Goal: Task Accomplishment & Management: Use online tool/utility

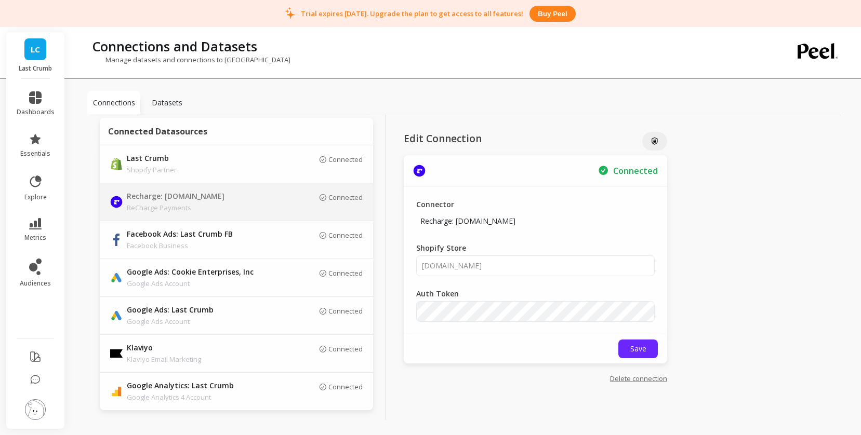
scroll to position [42, 0]
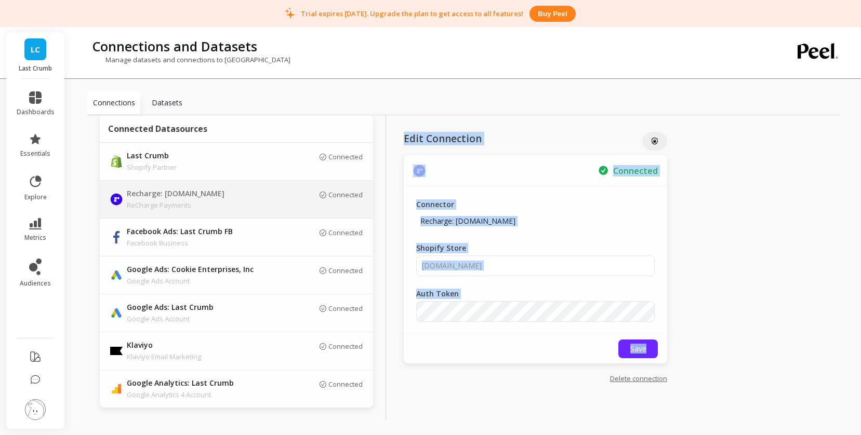
drag, startPoint x: 393, startPoint y: 139, endPoint x: 576, endPoint y: 379, distance: 301.4
click at [537, 380] on div "Edit Connection Connected Connector Recharge: last-crumb.myshopify.com Shopify …" at bounding box center [535, 279] width 299 height 328
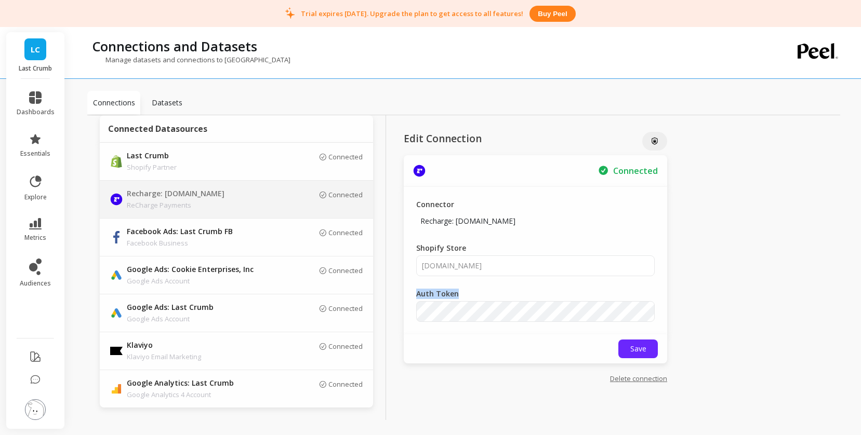
drag, startPoint x: 413, startPoint y: 293, endPoint x: 457, endPoint y: 293, distance: 43.1
click at [458, 293] on div "Connector Recharge: last-crumb.myshopify.com Shopify Store last-crumb.myshopify…" at bounding box center [535, 261] width 263 height 148
click at [457, 293] on label "Auth Token" at bounding box center [445, 294] width 58 height 10
click at [44, 230] on link "metrics" at bounding box center [36, 230] width 38 height 24
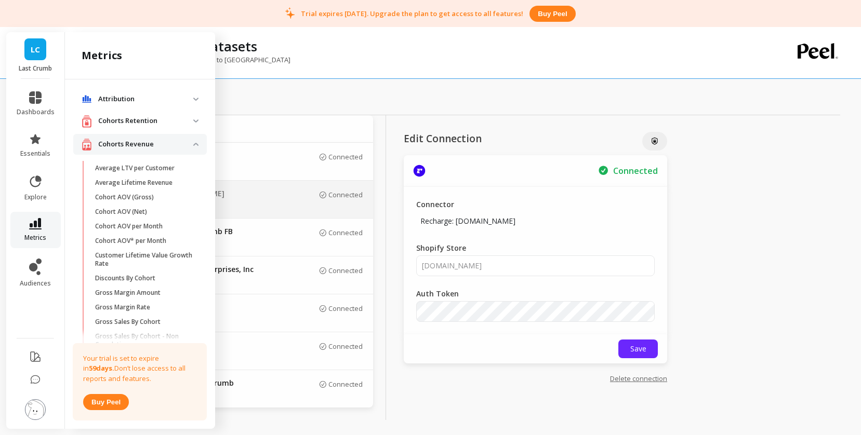
scroll to position [780, 0]
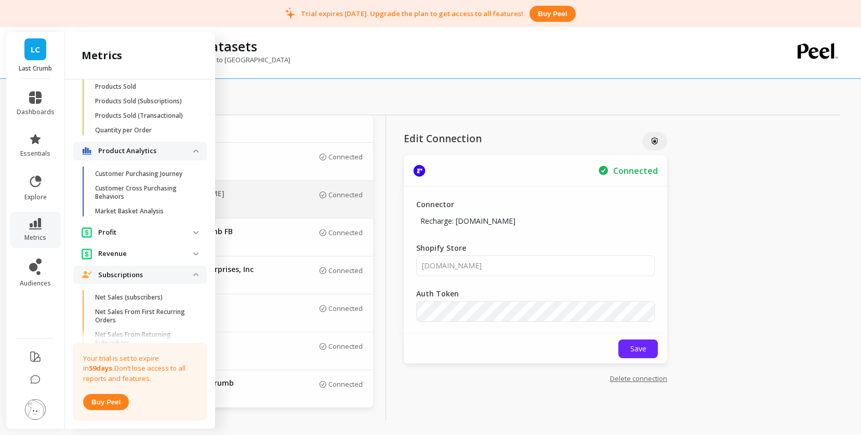
click at [28, 47] on link "LC" at bounding box center [35, 49] width 22 height 22
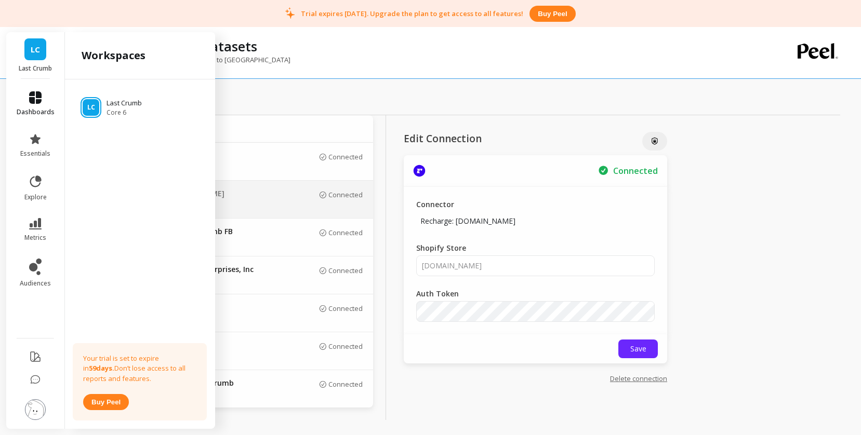
click at [33, 91] on icon at bounding box center [35, 97] width 12 height 12
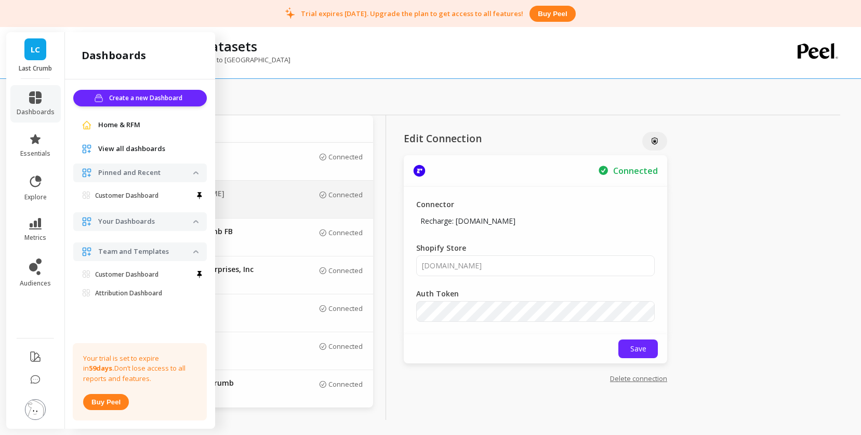
click at [100, 120] on span "Home & RFM" at bounding box center [119, 125] width 42 height 10
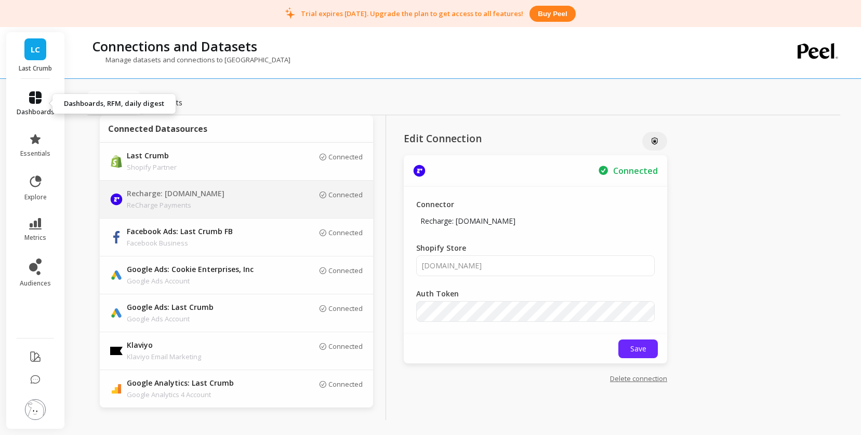
click at [28, 104] on link "dashboards" at bounding box center [36, 103] width 38 height 25
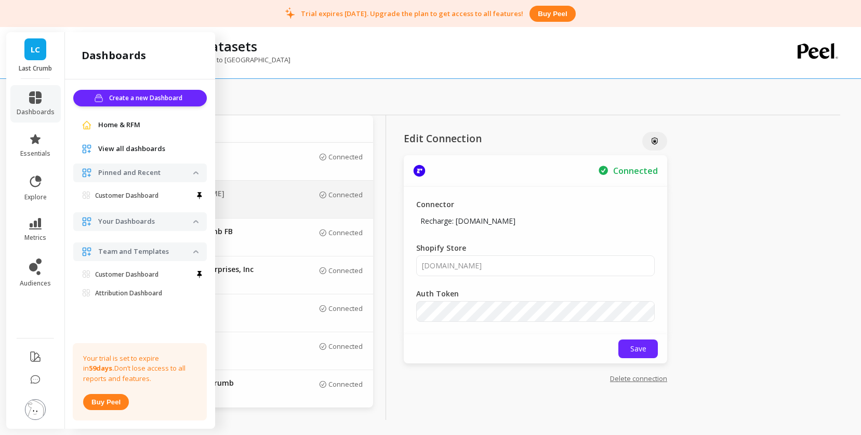
click at [125, 151] on span "View all dashboards" at bounding box center [131, 149] width 67 height 10
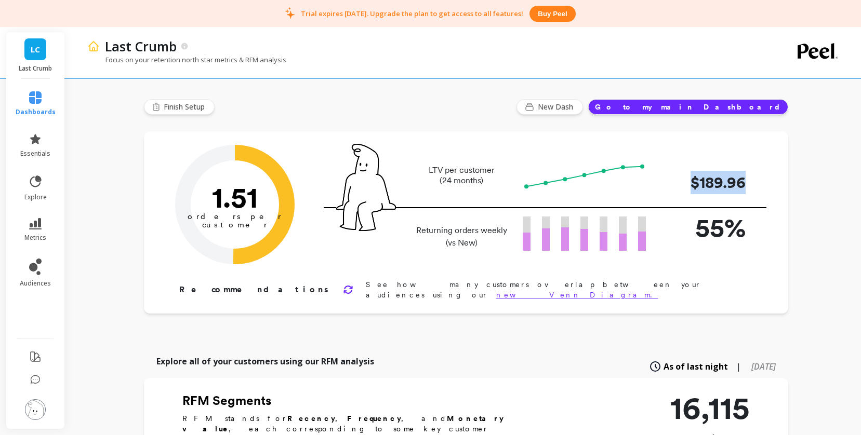
drag, startPoint x: 671, startPoint y: 171, endPoint x: 757, endPoint y: 188, distance: 88.3
click at [757, 189] on div "LTV per customer (24 months) $189.96" at bounding box center [545, 176] width 443 height 36
click at [176, 109] on span "Finish Setup" at bounding box center [186, 107] width 44 height 10
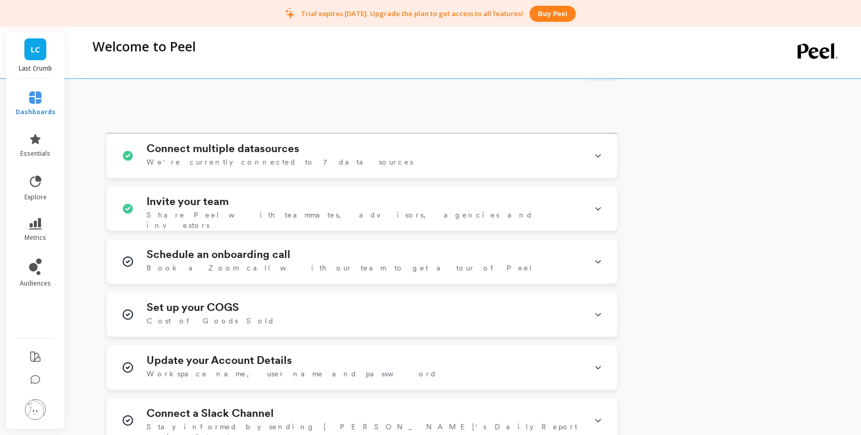
scroll to position [416, 0]
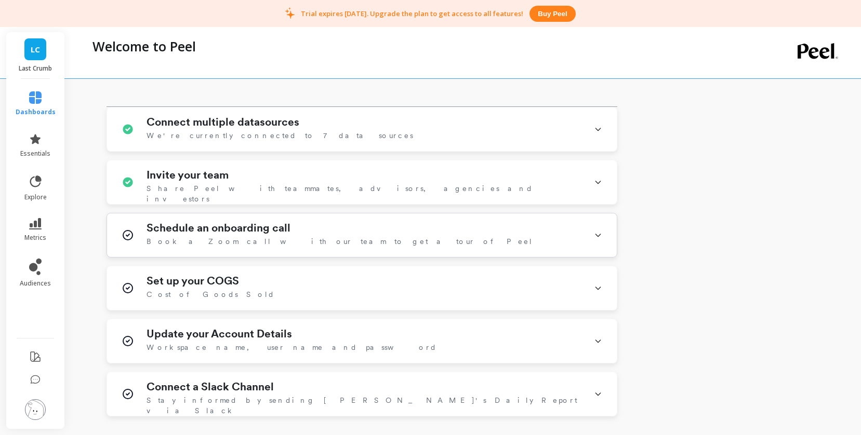
click at [221, 231] on h1 "Schedule an onboarding call" at bounding box center [218, 228] width 144 height 12
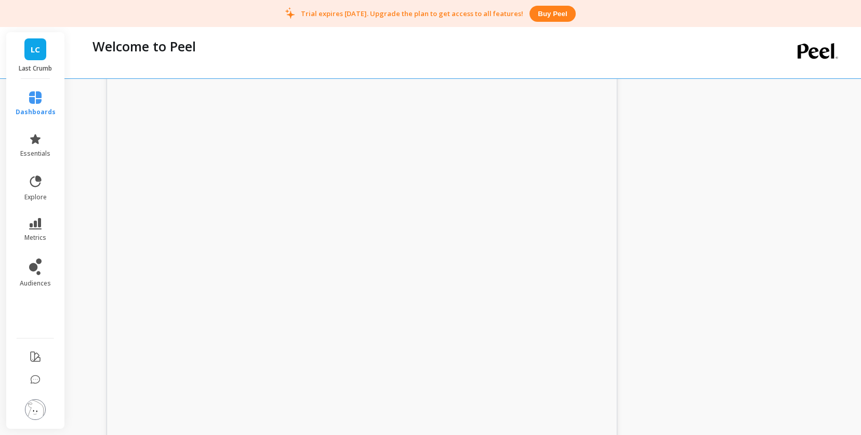
scroll to position [915, 0]
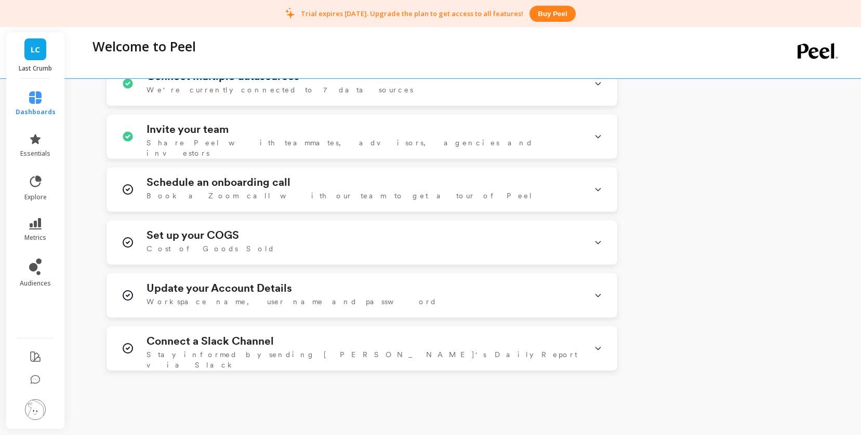
scroll to position [514, 0]
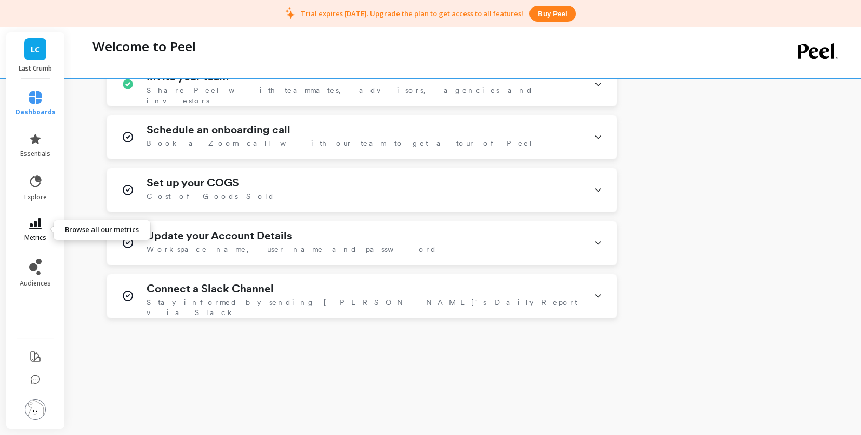
click at [46, 232] on link "metrics" at bounding box center [36, 230] width 40 height 24
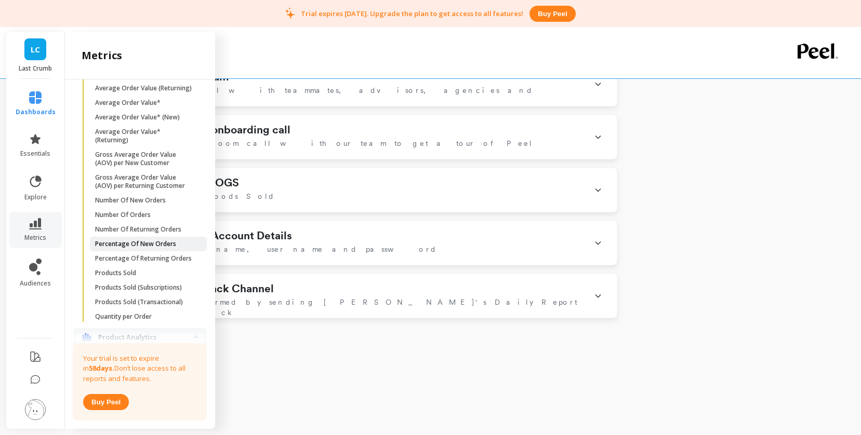
scroll to position [618, 0]
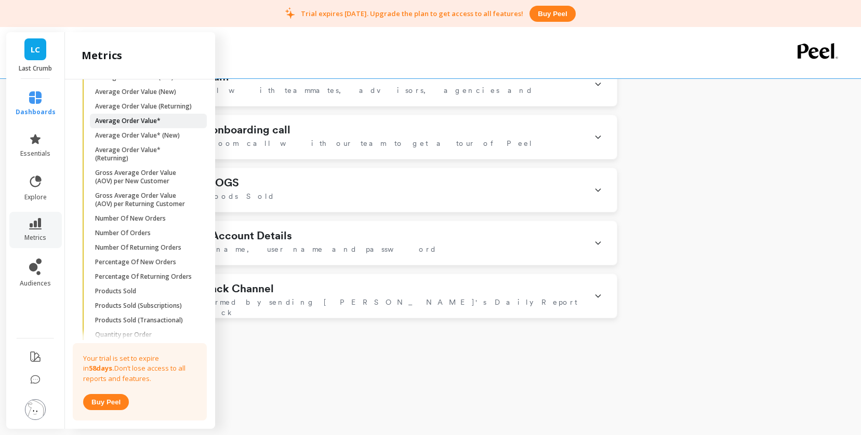
click at [109, 122] on p "Average Order Value*" at bounding box center [127, 121] width 65 height 8
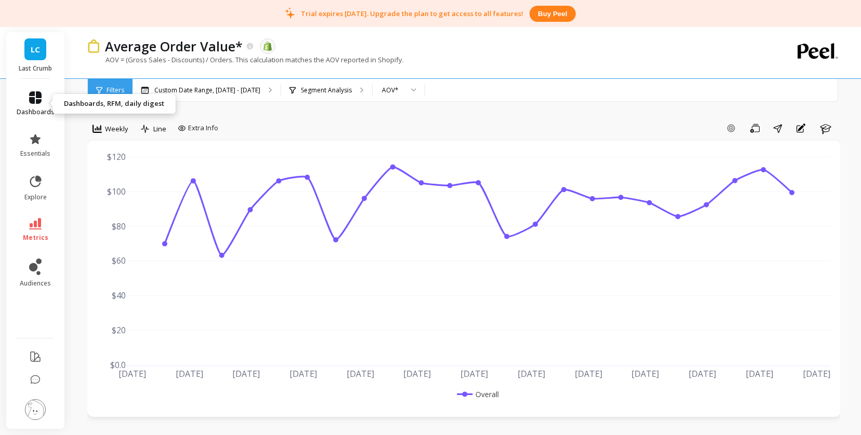
click at [36, 105] on link "dashboards" at bounding box center [36, 103] width 38 height 25
